Goal: Task Accomplishment & Management: Use online tool/utility

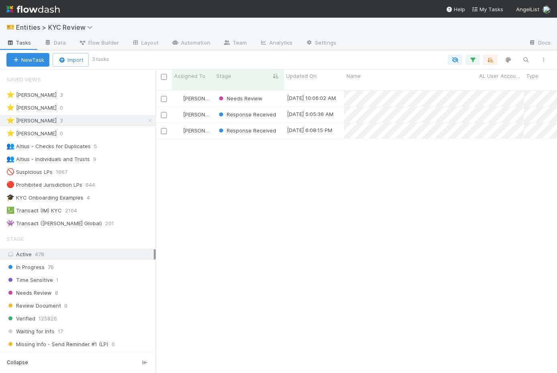
scroll to position [0, 0]
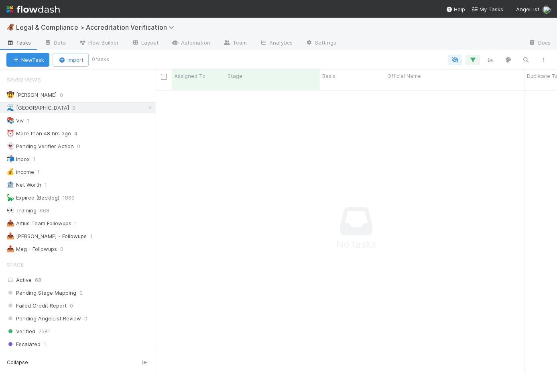
scroll to position [0, 0]
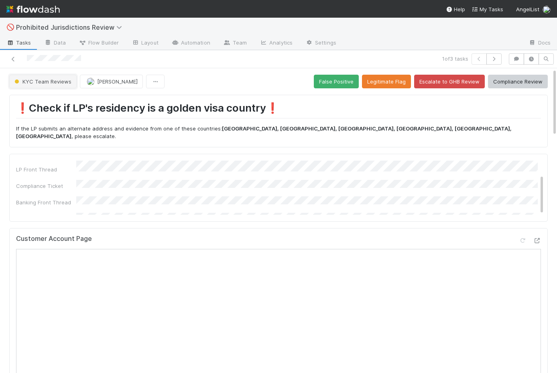
click at [45, 77] on button "KYC Team Reviews" at bounding box center [42, 82] width 67 height 14
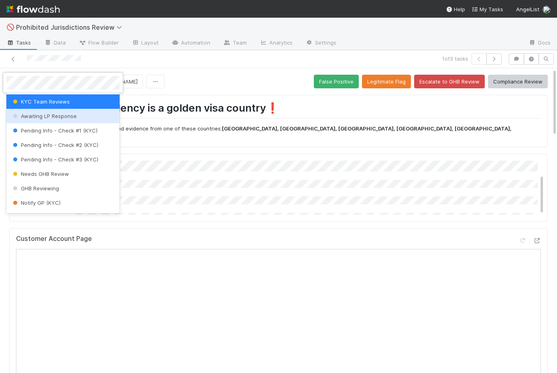
click at [47, 115] on span "Awaiting LP Response" at bounding box center [43, 116] width 65 height 6
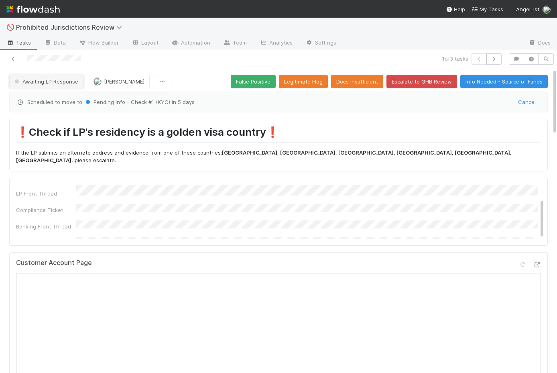
click at [53, 82] on span "Awaiting LP Response" at bounding box center [45, 81] width 65 height 6
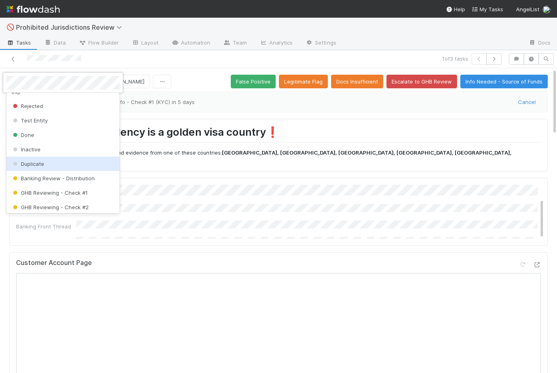
scroll to position [180, 0]
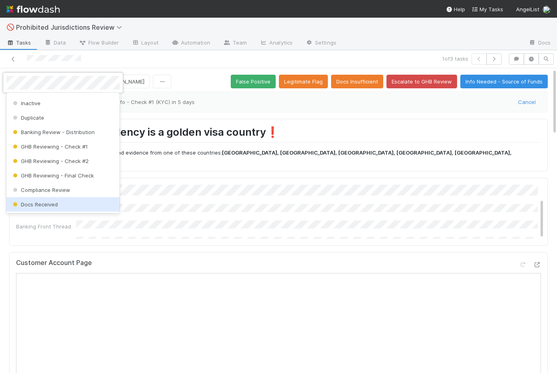
click at [163, 228] on div at bounding box center [278, 186] width 557 height 373
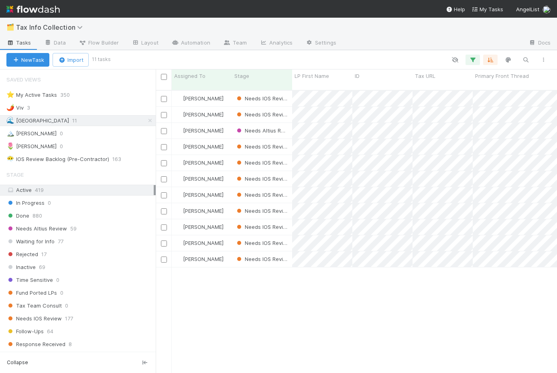
scroll to position [0, 0]
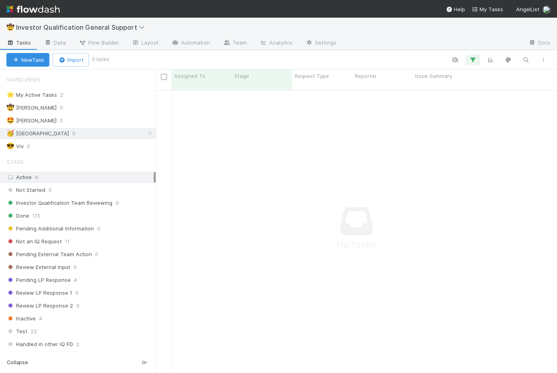
scroll to position [0, 0]
